Goal: Information Seeking & Learning: Compare options

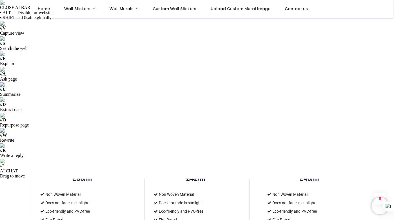
scroll to position [727, 0]
